Goal: Information Seeking & Learning: Learn about a topic

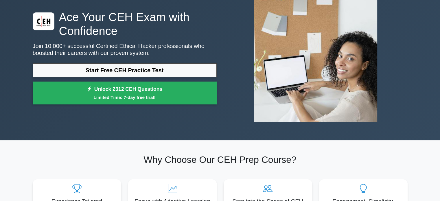
scroll to position [41, 0]
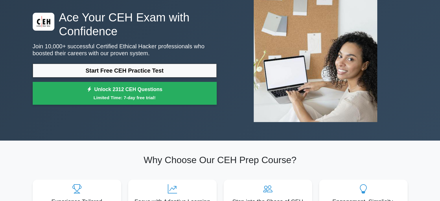
click at [111, 76] on link "Start Free CEH Practice Test" at bounding box center [125, 71] width 184 height 14
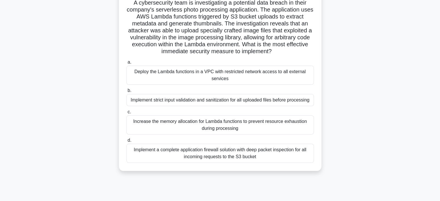
scroll to position [44, 0]
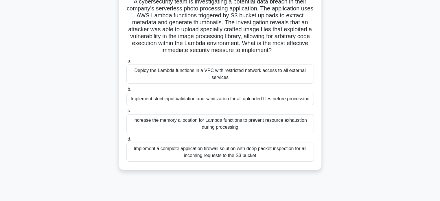
click at [198, 100] on div "Implement strict input validation and sanitization for all uploaded files befor…" at bounding box center [220, 99] width 188 height 12
click at [126, 91] on input "b. Implement strict input validation and sanitization for all uploaded files be…" at bounding box center [126, 90] width 0 height 4
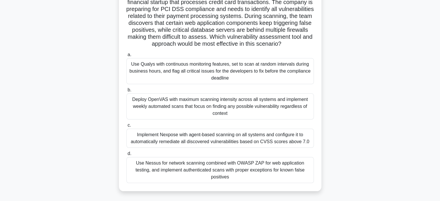
scroll to position [52, 0]
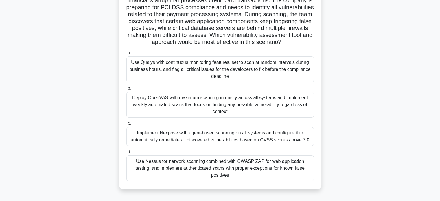
click at [191, 172] on div "Use Nessus for network scanning combined with OWASP ZAP for web application tes…" at bounding box center [220, 168] width 188 height 26
click at [126, 154] on input "d. Use Nessus for network scanning combined with OWASP ZAP for web application …" at bounding box center [126, 152] width 0 height 4
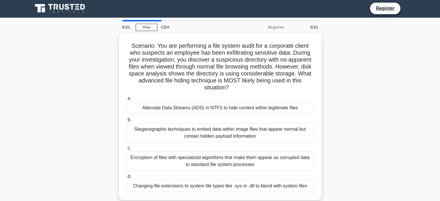
scroll to position [0, 0]
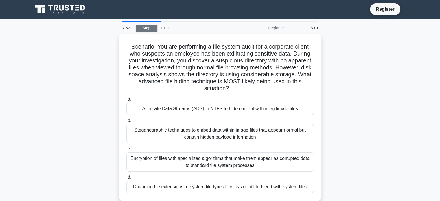
click at [151, 26] on link "Stop" at bounding box center [147, 28] width 22 height 7
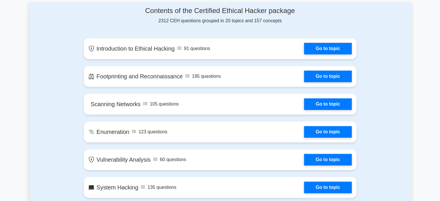
scroll to position [267, 0]
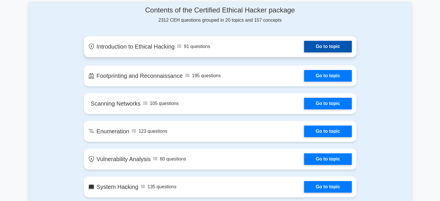
click at [331, 52] on link "Go to topic" at bounding box center [327, 47] width 47 height 12
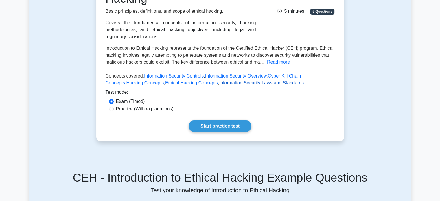
scroll to position [114, 0]
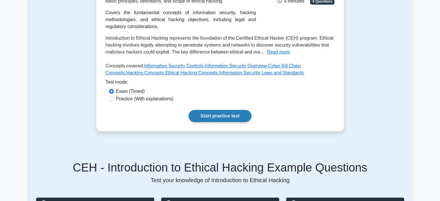
click at [242, 122] on link "Start practice test" at bounding box center [220, 116] width 63 height 12
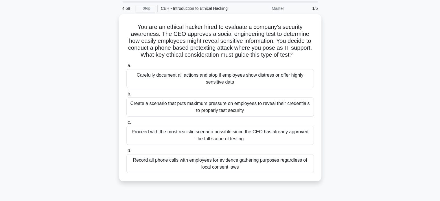
scroll to position [19, 0]
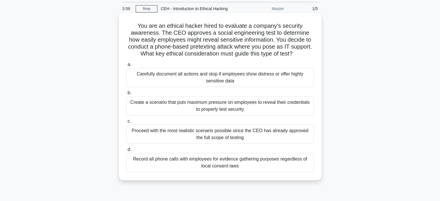
click at [251, 134] on div "Proceed with the most realistic scenario possible since the CEO has already app…" at bounding box center [220, 134] width 188 height 19
click at [126, 123] on input "c. Proceed with the most realistic scenario possible since the CEO has already …" at bounding box center [126, 122] width 0 height 4
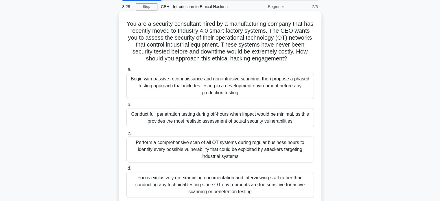
scroll to position [25, 0]
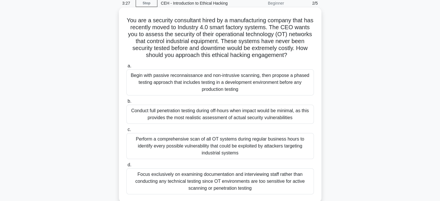
click at [214, 177] on div "Focus exclusively on examining documentation and interviewing staff rather than…" at bounding box center [220, 181] width 188 height 26
click at [126, 167] on input "d. Focus exclusively on examining documentation and interviewing staff rather t…" at bounding box center [126, 165] width 0 height 4
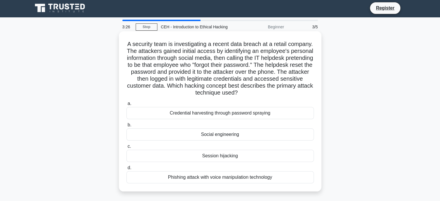
scroll to position [0, 0]
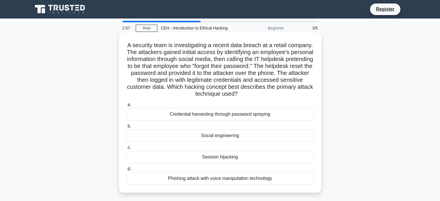
click at [198, 179] on div "Phishing attack with voice manipulation technology" at bounding box center [220, 179] width 188 height 12
click at [126, 171] on input "d. Phishing attack with voice manipulation technology" at bounding box center [126, 169] width 0 height 4
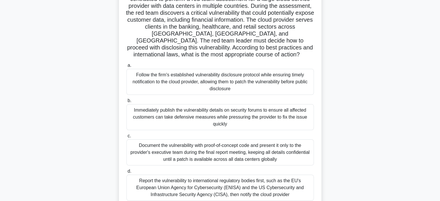
scroll to position [61, 0]
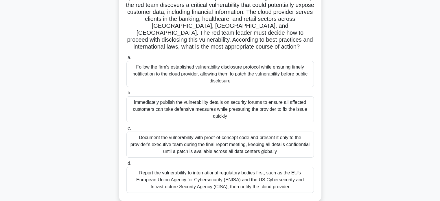
click at [188, 137] on div "Document the vulnerability with proof-of-concept code and present it only to th…" at bounding box center [220, 145] width 188 height 26
click at [126, 130] on input "c. Document the vulnerability with proof-of-concept code and present it only to…" at bounding box center [126, 128] width 0 height 4
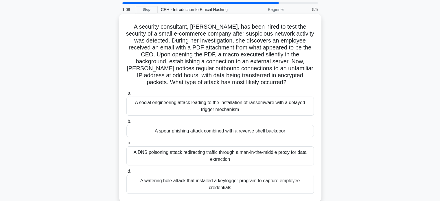
scroll to position [19, 0]
click at [197, 106] on div "A social engineering attack leading to the installation of ransomware with a de…" at bounding box center [220, 106] width 188 height 19
click at [126, 95] on input "a. A social engineering attack leading to the installation of ransomware with a…" at bounding box center [126, 93] width 0 height 4
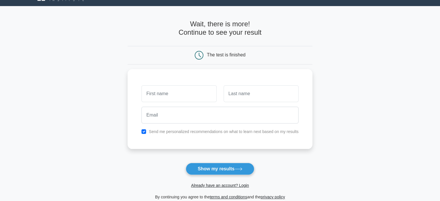
scroll to position [13, 0]
click at [208, 93] on input "text" at bounding box center [179, 92] width 75 height 17
type input "[PERSON_NAME]"
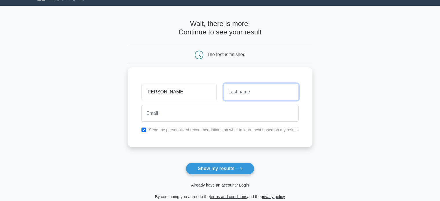
click at [244, 94] on input "text" at bounding box center [261, 92] width 75 height 17
type input "Patil"
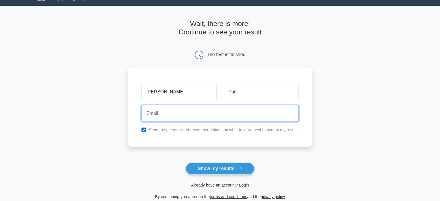
click at [225, 115] on input "email" at bounding box center [220, 113] width 157 height 17
type input "pdgamers17@gmail.com"
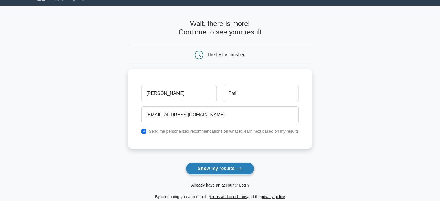
click at [238, 171] on button "Show my results" at bounding box center [220, 169] width 68 height 12
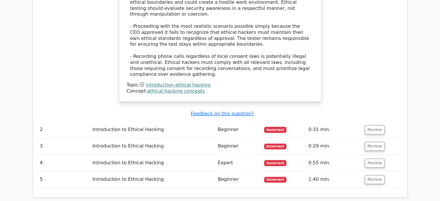
scroll to position [732, 0]
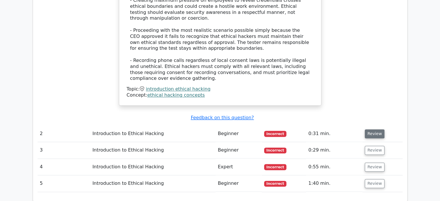
click at [368, 129] on button "Review" at bounding box center [375, 133] width 20 height 9
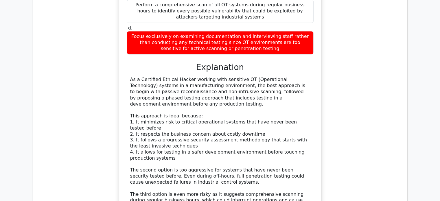
scroll to position [1099, 0]
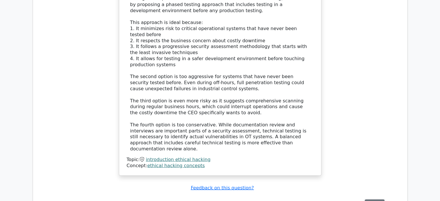
click at [374, 199] on button "Review" at bounding box center [375, 203] width 20 height 9
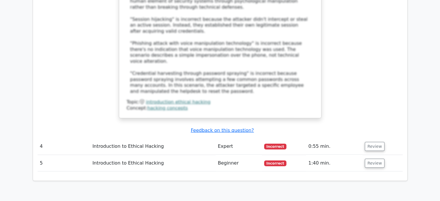
scroll to position [1561, 0]
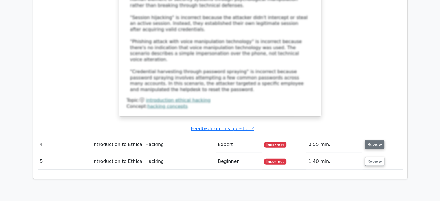
click at [368, 140] on button "Review" at bounding box center [375, 144] width 20 height 9
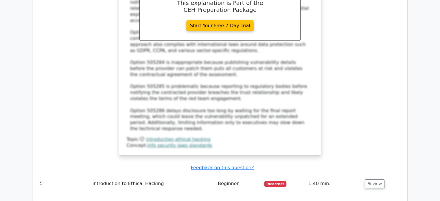
scroll to position [1976, 0]
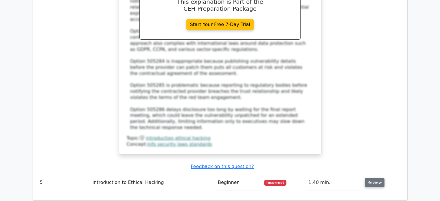
click at [377, 178] on button "Review" at bounding box center [375, 182] width 20 height 9
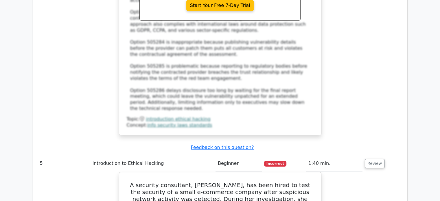
scroll to position [1995, 0]
